Goal: Communication & Community: Answer question/provide support

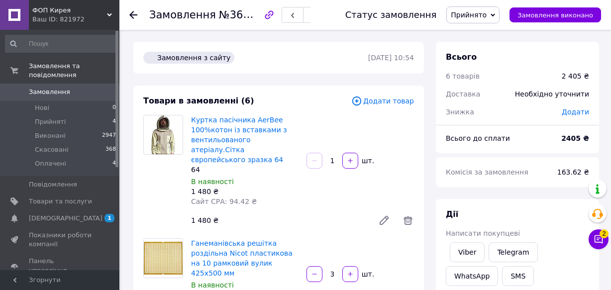
scroll to position [316, 0]
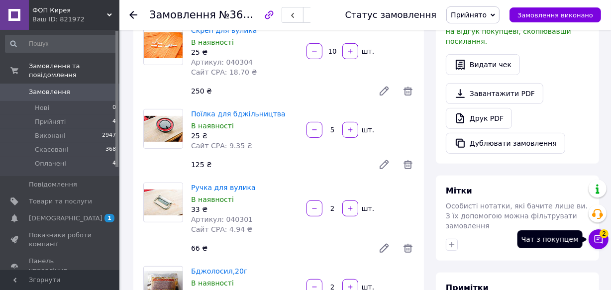
click at [601, 240] on icon at bounding box center [599, 239] width 10 height 10
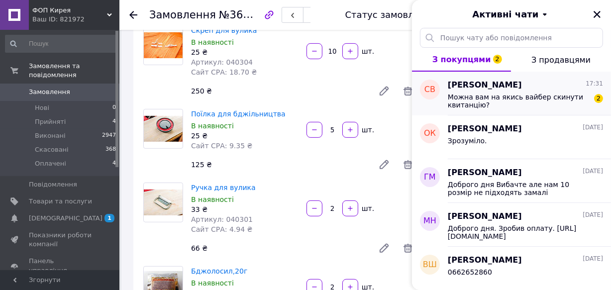
click at [484, 98] on span "Можна вам на якись вайбер скинути квитанцію?" at bounding box center [518, 101] width 141 height 16
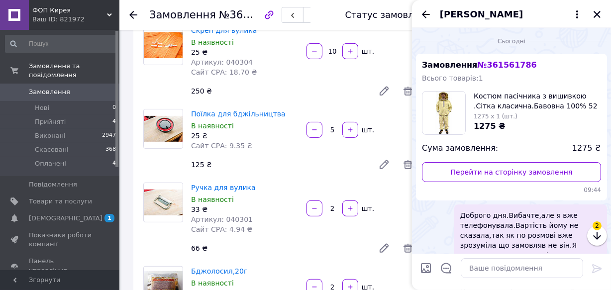
scroll to position [948, 0]
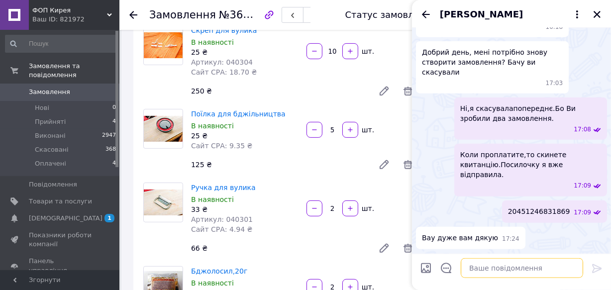
click at [477, 269] on textarea at bounding box center [522, 268] width 122 height 20
type textarea "так.0969717171"
click at [423, 14] on icon "Назад" at bounding box center [426, 13] width 8 height 7
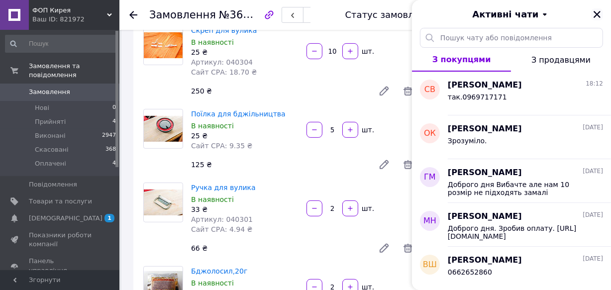
click at [595, 14] on icon "Закрити" at bounding box center [597, 14] width 9 height 9
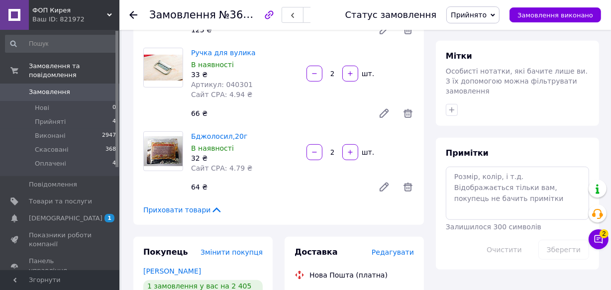
scroll to position [452, 0]
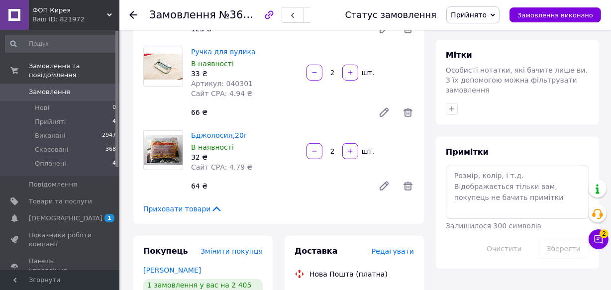
click at [135, 14] on use at bounding box center [133, 15] width 8 height 8
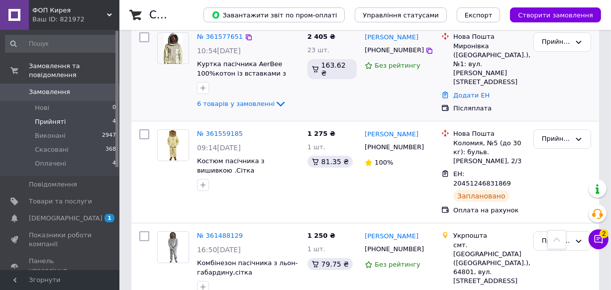
scroll to position [231, 0]
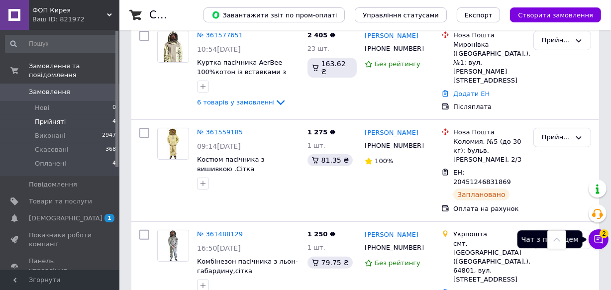
click at [598, 243] on icon at bounding box center [599, 239] width 10 height 10
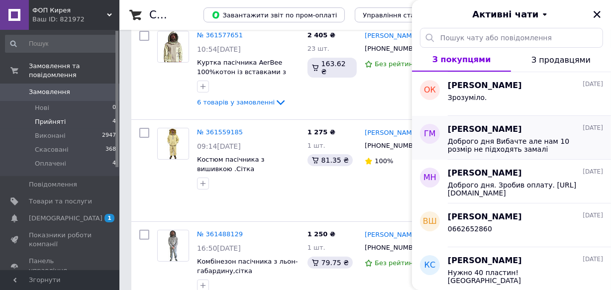
scroll to position [0, 0]
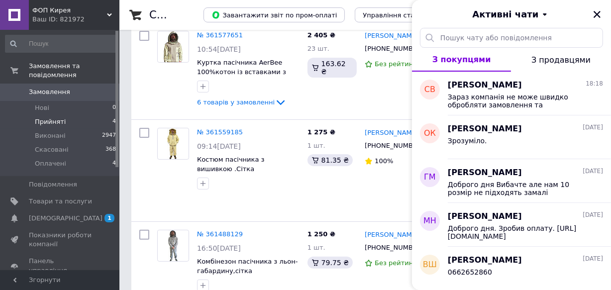
click at [455, 59] on span "З покупцями" at bounding box center [461, 59] width 59 height 9
click at [596, 14] on icon "Закрити" at bounding box center [597, 14] width 7 height 7
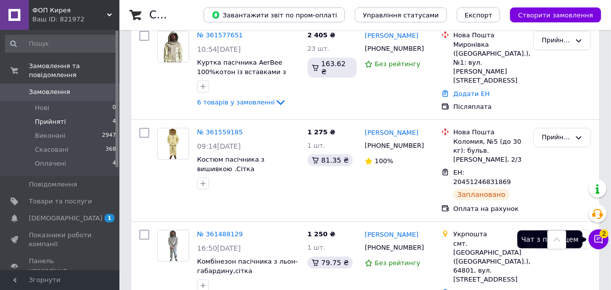
click at [594, 234] on icon at bounding box center [599, 239] width 10 height 10
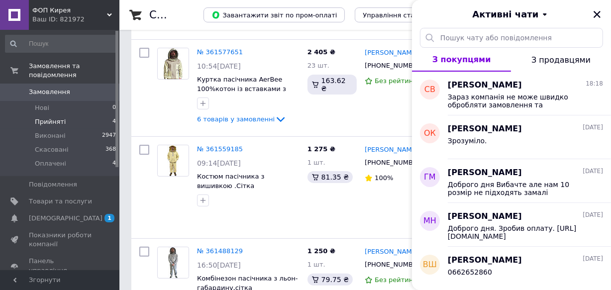
scroll to position [231, 0]
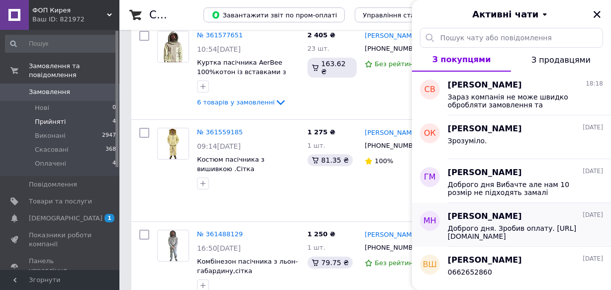
click at [562, 236] on span "Доброго дня. Зробив оплату. [URL][DOMAIN_NAME]" at bounding box center [518, 232] width 141 height 16
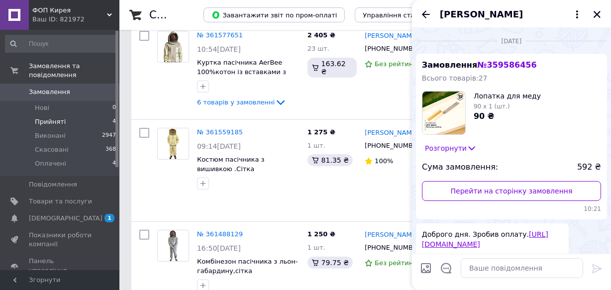
scroll to position [0, 0]
click at [424, 14] on icon "Назад" at bounding box center [426, 13] width 8 height 7
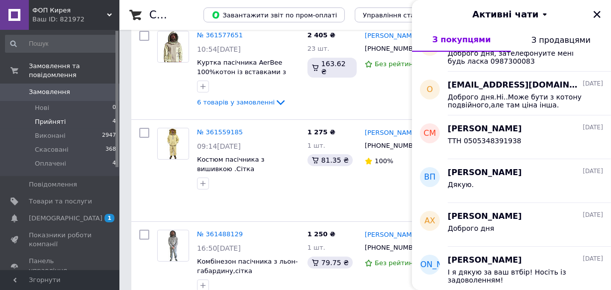
scroll to position [637, 0]
click at [550, 38] on span "З продавцями" at bounding box center [560, 39] width 59 height 9
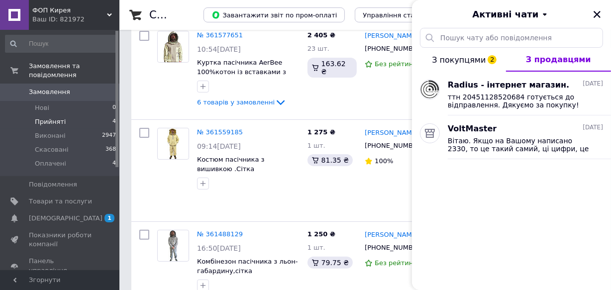
scroll to position [0, 0]
click at [465, 59] on span "З покупцями 2" at bounding box center [459, 59] width 54 height 9
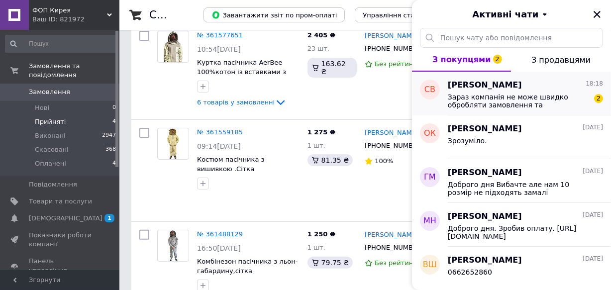
click at [486, 99] on span "Зараз компанія не може швидко обробляти замовлення та повідомлення, оскільки за…" at bounding box center [518, 101] width 141 height 16
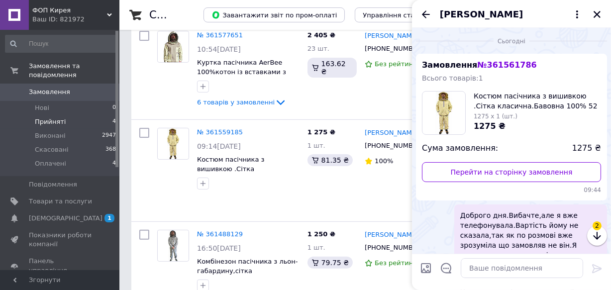
scroll to position [1077, 0]
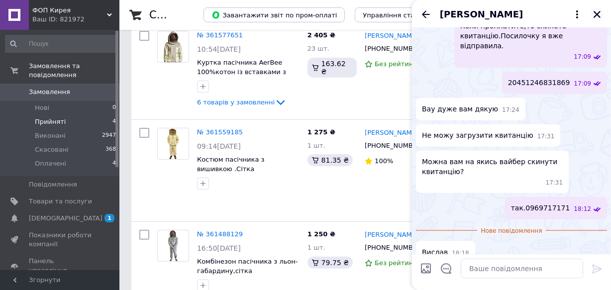
click at [595, 14] on icon "Закрити" at bounding box center [597, 14] width 9 height 9
